Goal: Task Accomplishment & Management: Manage account settings

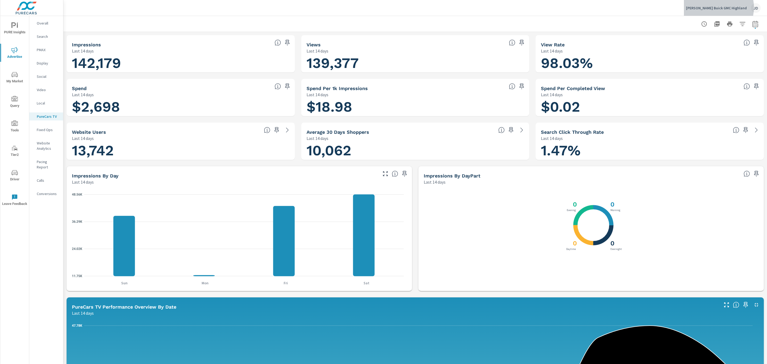
click at [722, 7] on p "[PERSON_NAME] Buick GMC Highland" at bounding box center [716, 8] width 61 height 5
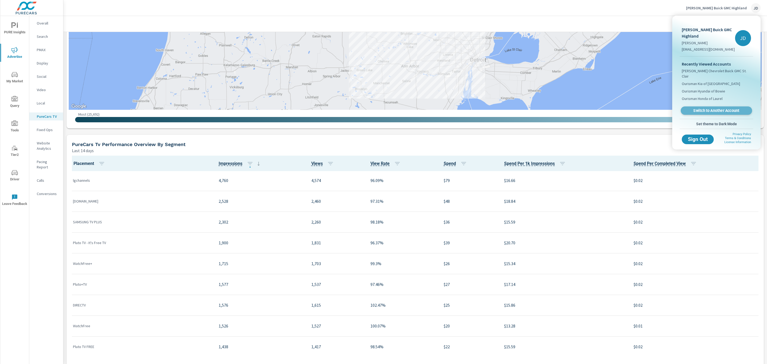
click at [720, 108] on span "Switch to Another Account" at bounding box center [715, 110] width 65 height 5
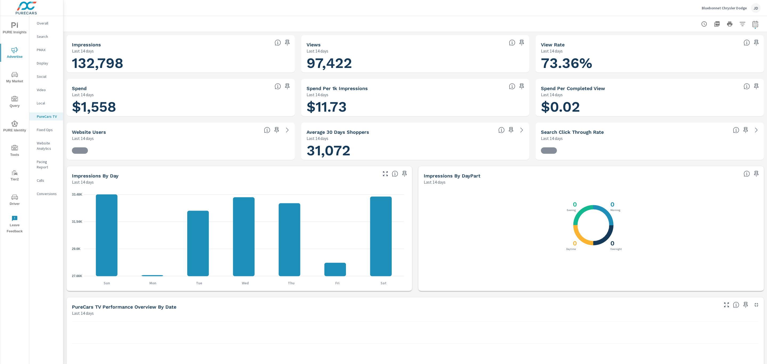
scroll to position [21, 0]
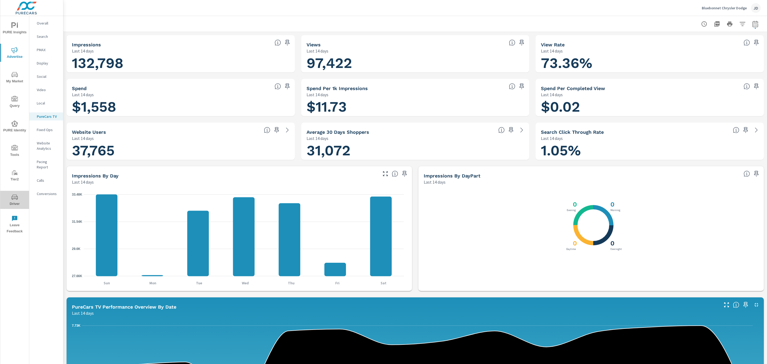
click at [18, 198] on icon "nav menu" at bounding box center [14, 196] width 6 height 5
